Goal: Task Accomplishment & Management: Manage account settings

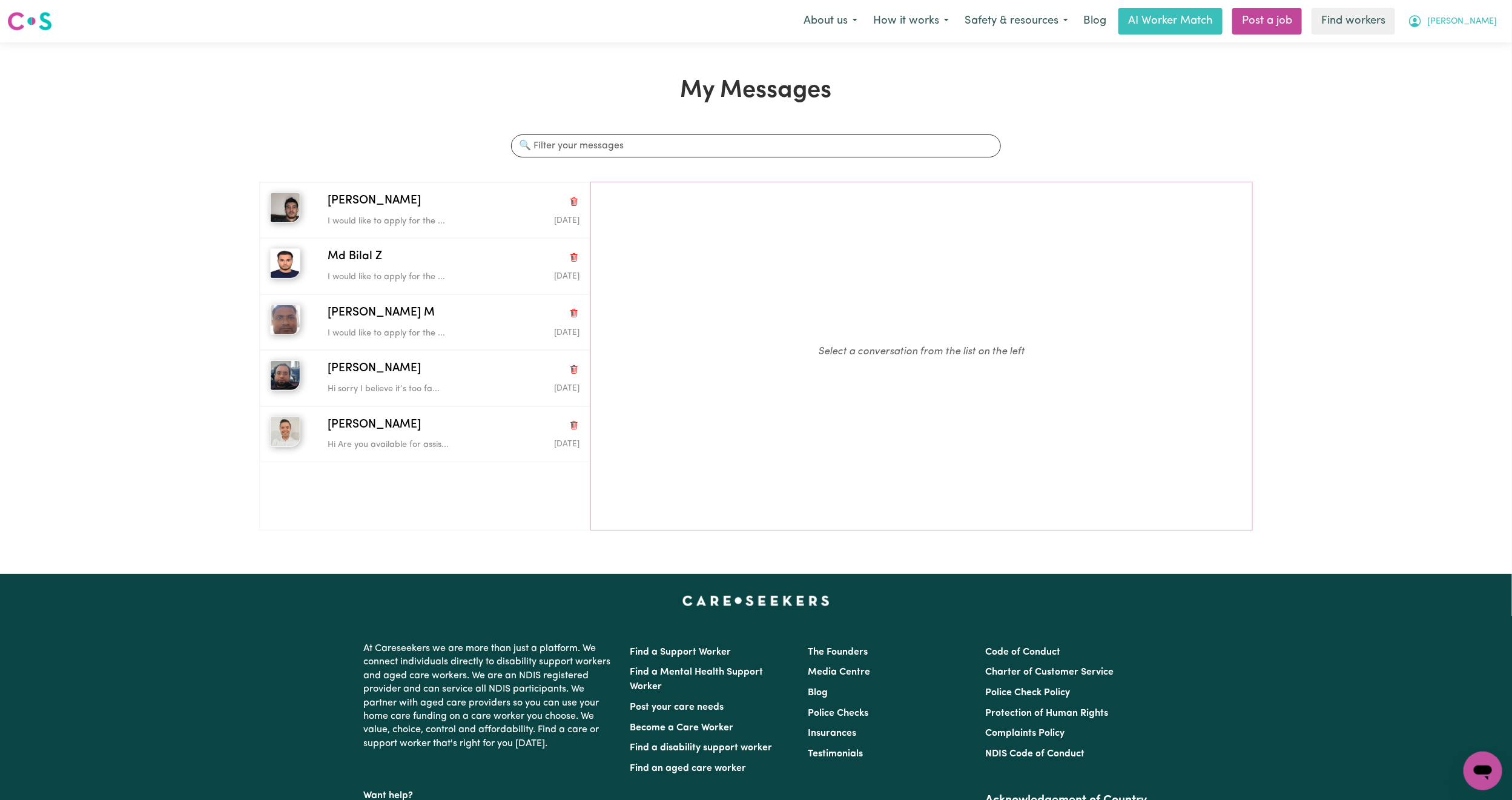
click at [1487, 22] on span "[PERSON_NAME]" at bounding box center [1462, 22] width 70 height 13
click at [1457, 51] on link "My Dashboard" at bounding box center [1457, 47] width 96 height 23
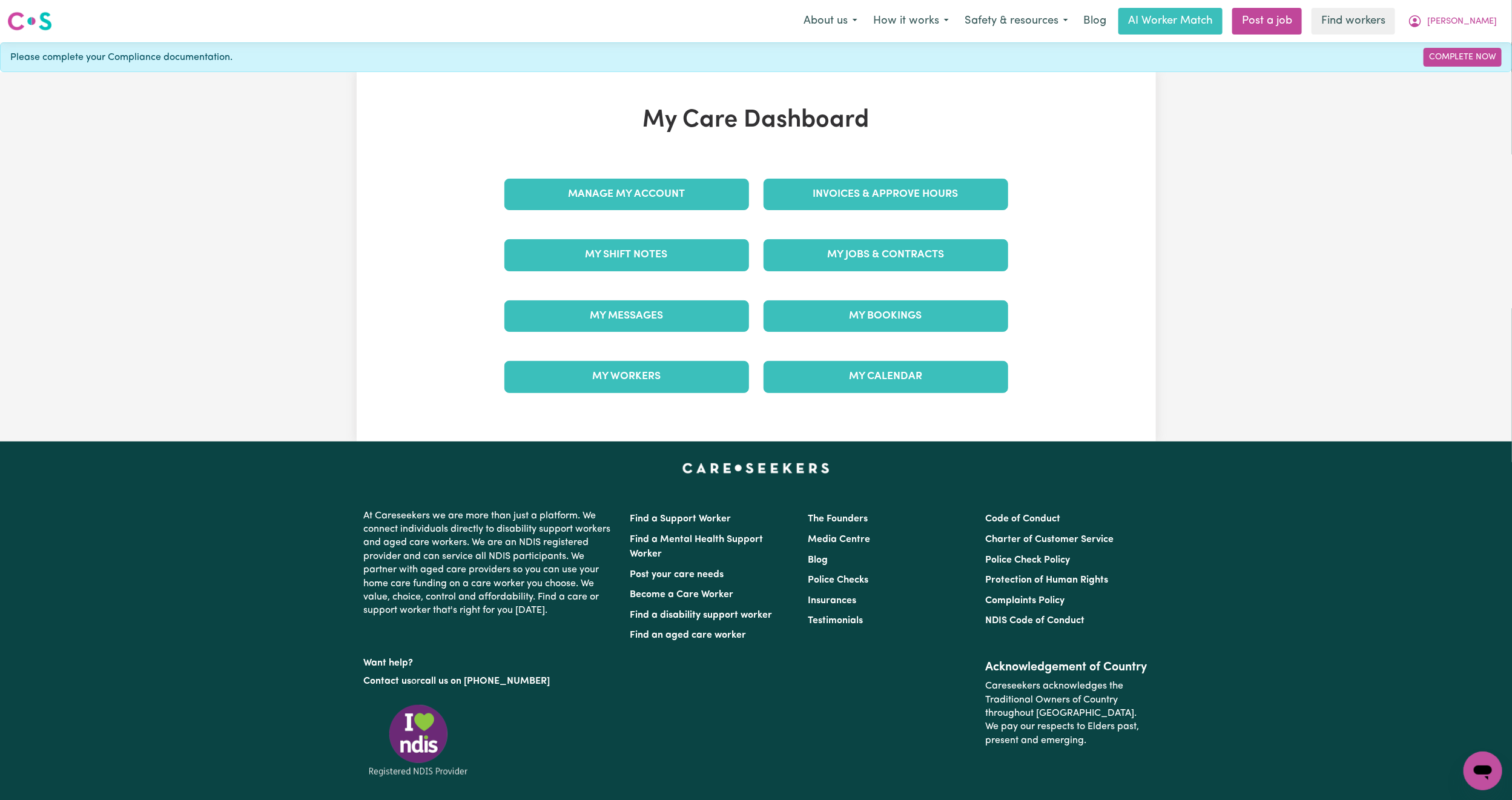
click at [627, 213] on div "Manage My Account" at bounding box center [627, 195] width 259 height 60
click at [634, 204] on link "Manage My Account" at bounding box center [627, 195] width 244 height 32
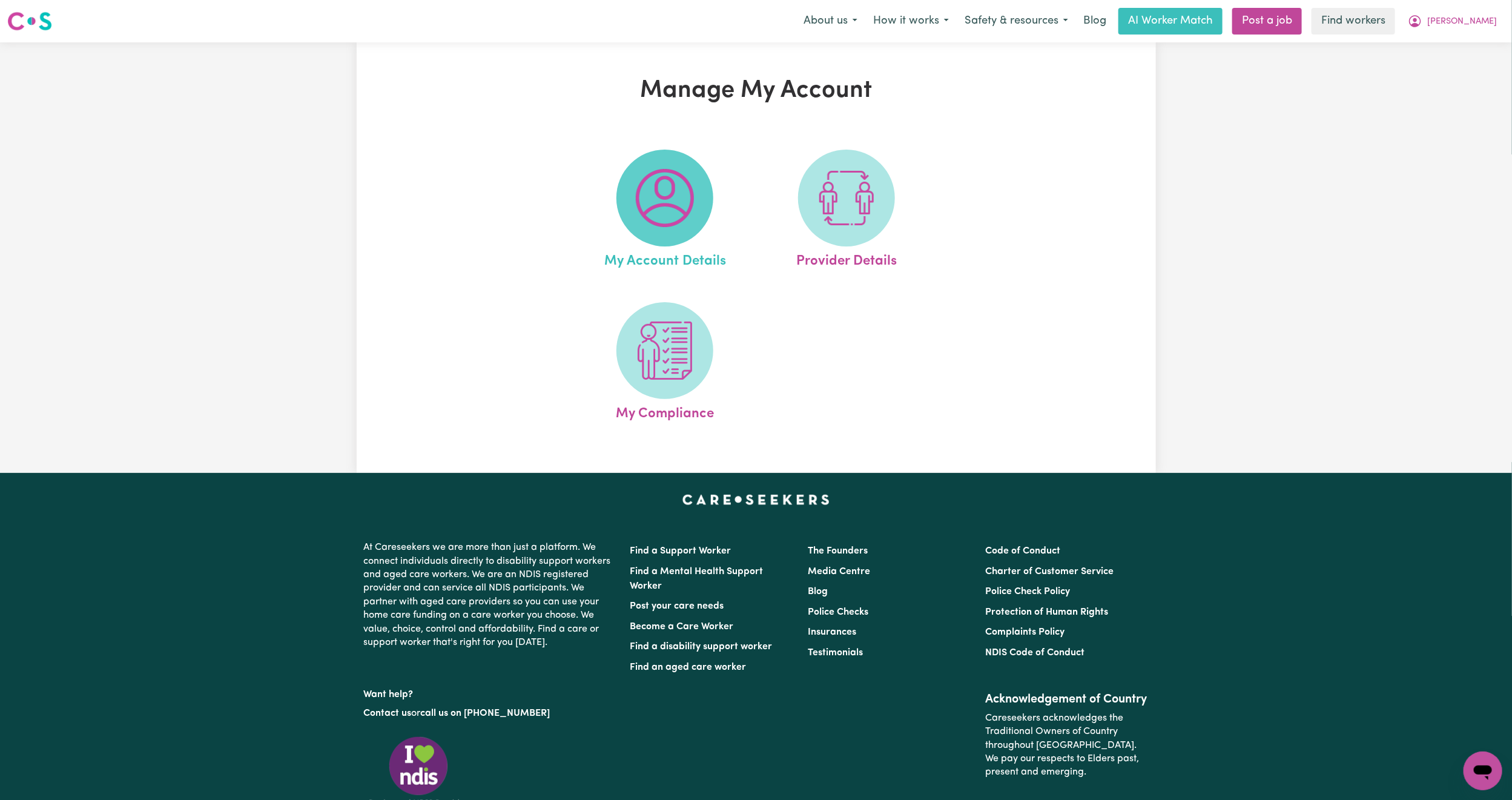
click at [674, 189] on img at bounding box center [665, 198] width 58 height 58
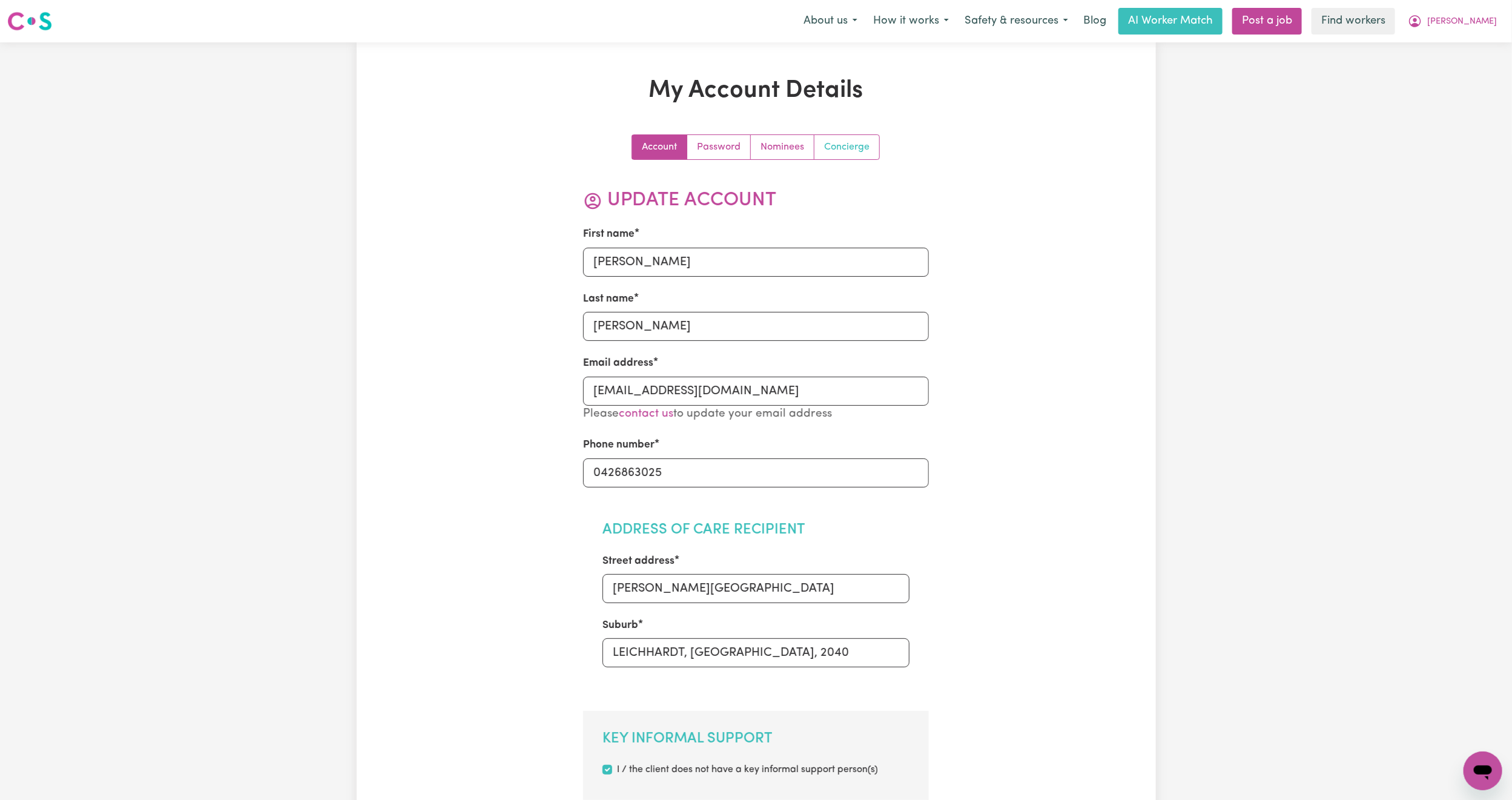
click at [846, 143] on link "Concierge" at bounding box center [847, 147] width 65 height 24
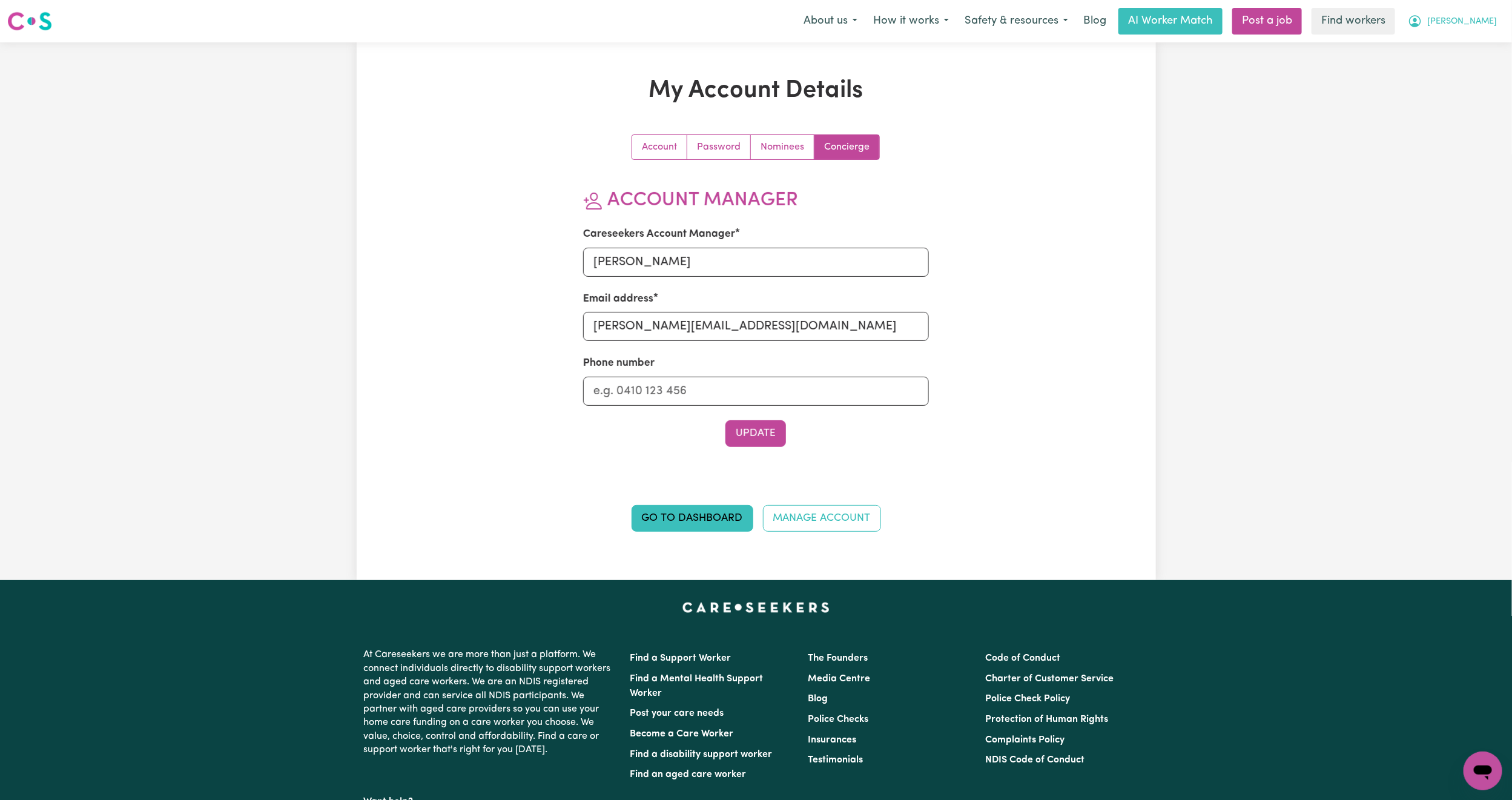
click at [1477, 22] on span "[PERSON_NAME]" at bounding box center [1462, 22] width 70 height 13
click at [1452, 60] on link "Logout" at bounding box center [1457, 69] width 96 height 23
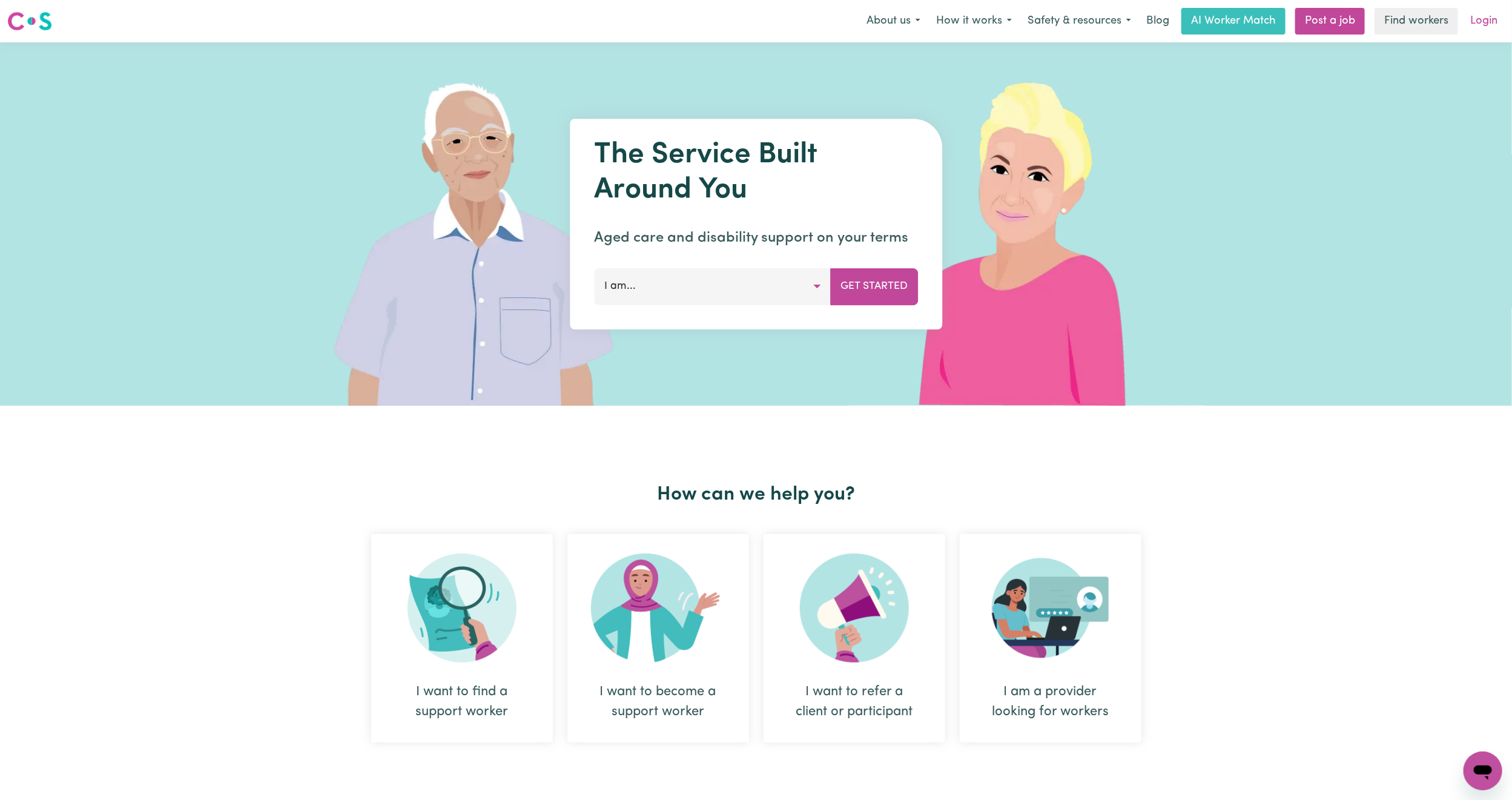
click at [1481, 30] on link "Login" at bounding box center [1484, 21] width 42 height 27
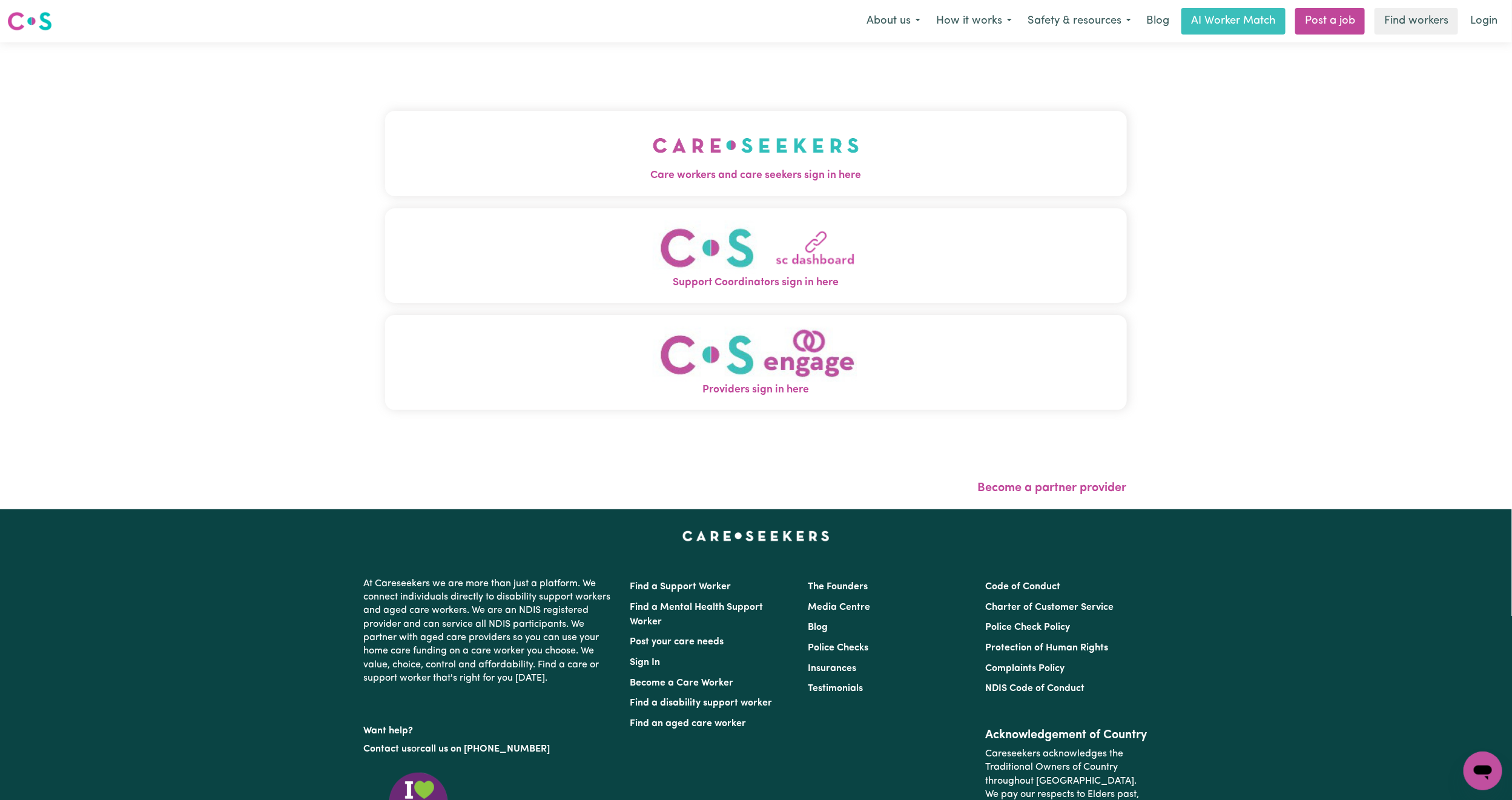
click at [653, 139] on img "Care workers and care seekers sign in here" at bounding box center [756, 145] width 206 height 45
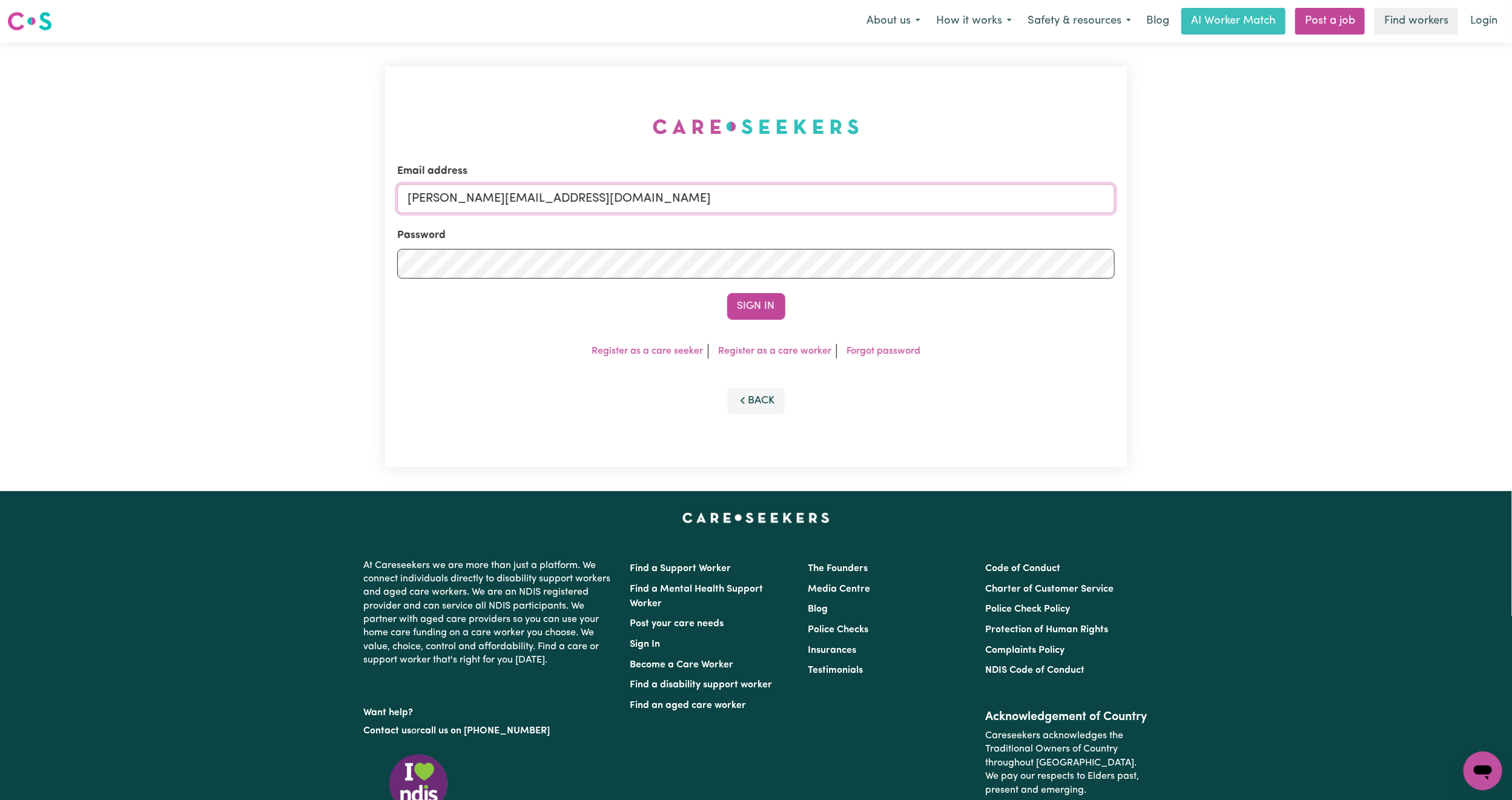
drag, startPoint x: 502, startPoint y: 199, endPoint x: 516, endPoint y: 212, distance: 19.1
click at [502, 199] on input "[PERSON_NAME][EMAIL_ADDRESS][DOMAIN_NAME]" at bounding box center [756, 199] width 718 height 29
drag, startPoint x: 472, startPoint y: 197, endPoint x: 871, endPoint y: 236, distance: 400.9
click at [871, 236] on form "Email address [EMAIL_ADDRESS][PERSON_NAME][DOMAIN_NAME] Password Sign In" at bounding box center [756, 242] width 718 height 156
type input "[EMAIL_ADDRESS][DOMAIN_NAME]"
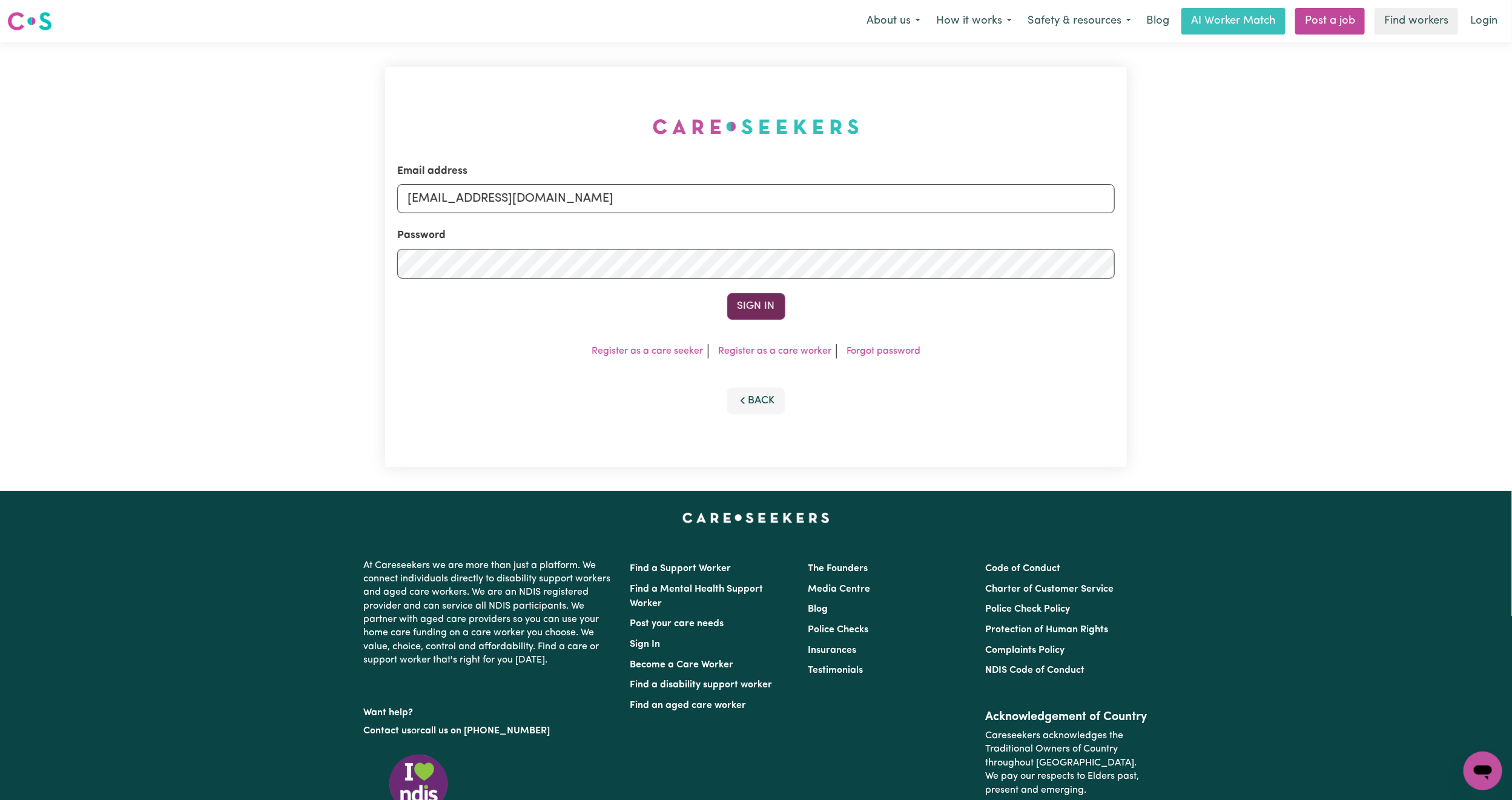
click at [758, 319] on button "Sign In" at bounding box center [756, 306] width 58 height 27
